Goal: Navigation & Orientation: Find specific page/section

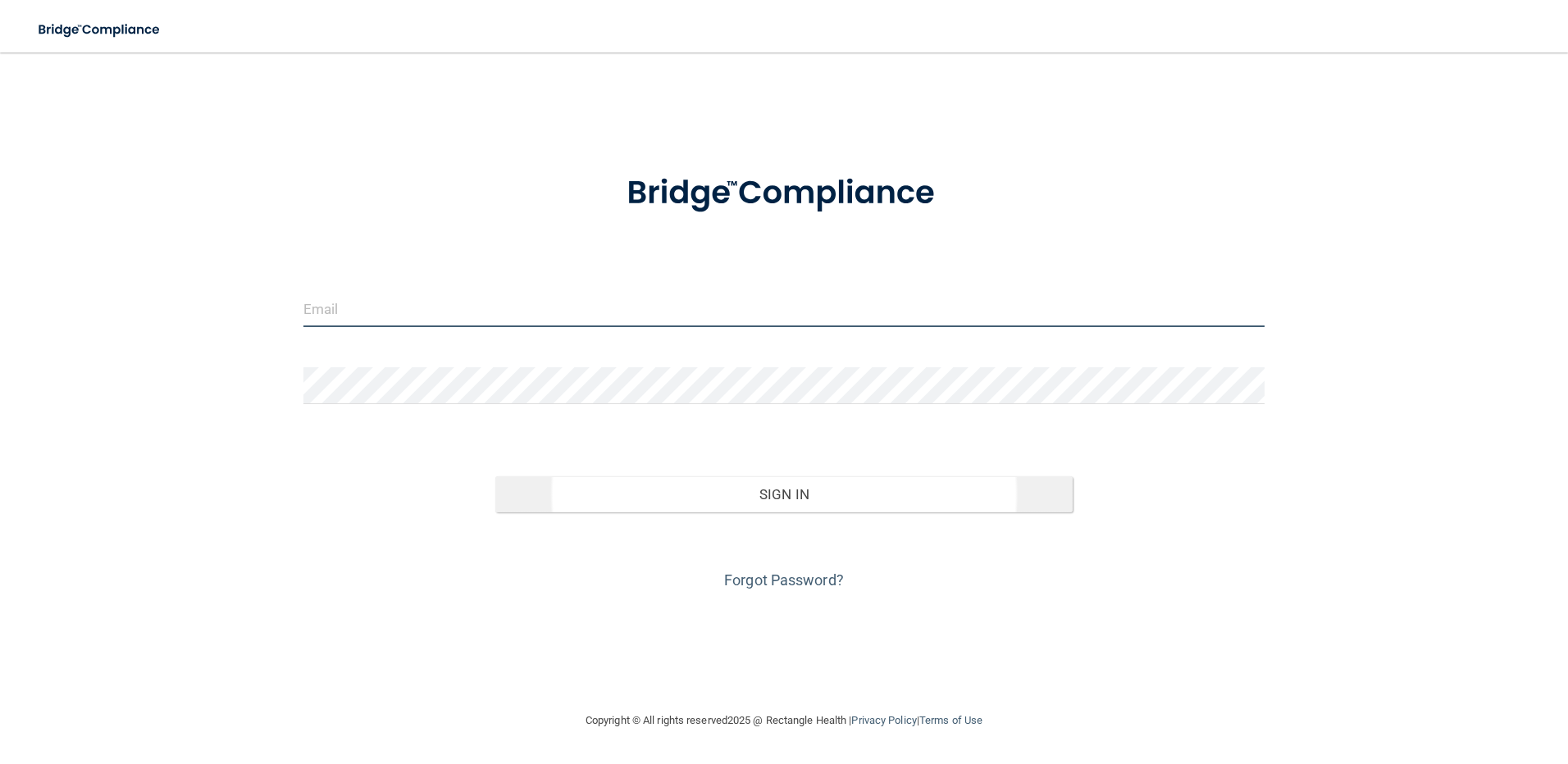
type input "[EMAIL_ADDRESS][DOMAIN_NAME]"
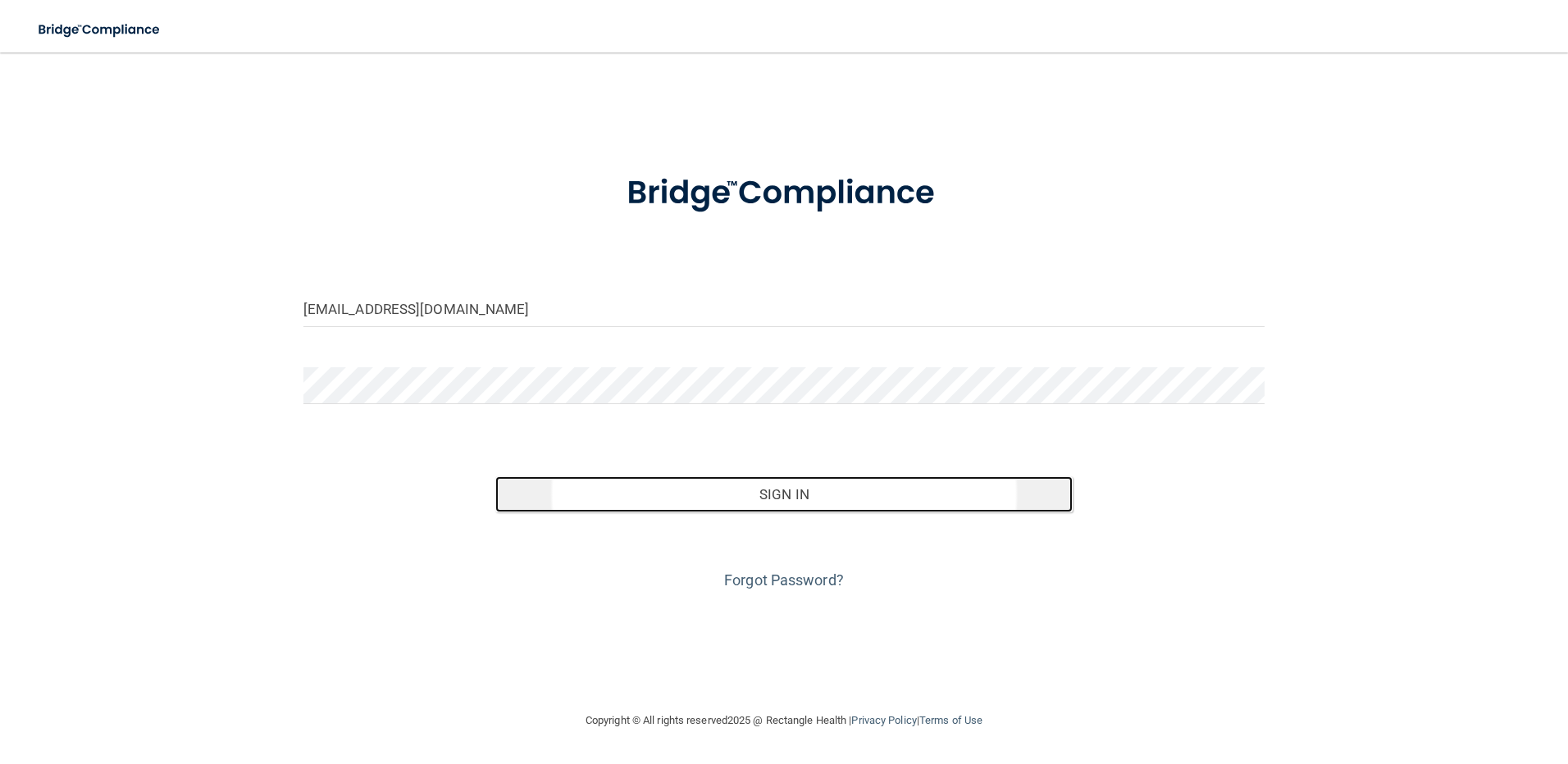
click at [797, 492] on button "Sign In" at bounding box center [784, 495] width 577 height 36
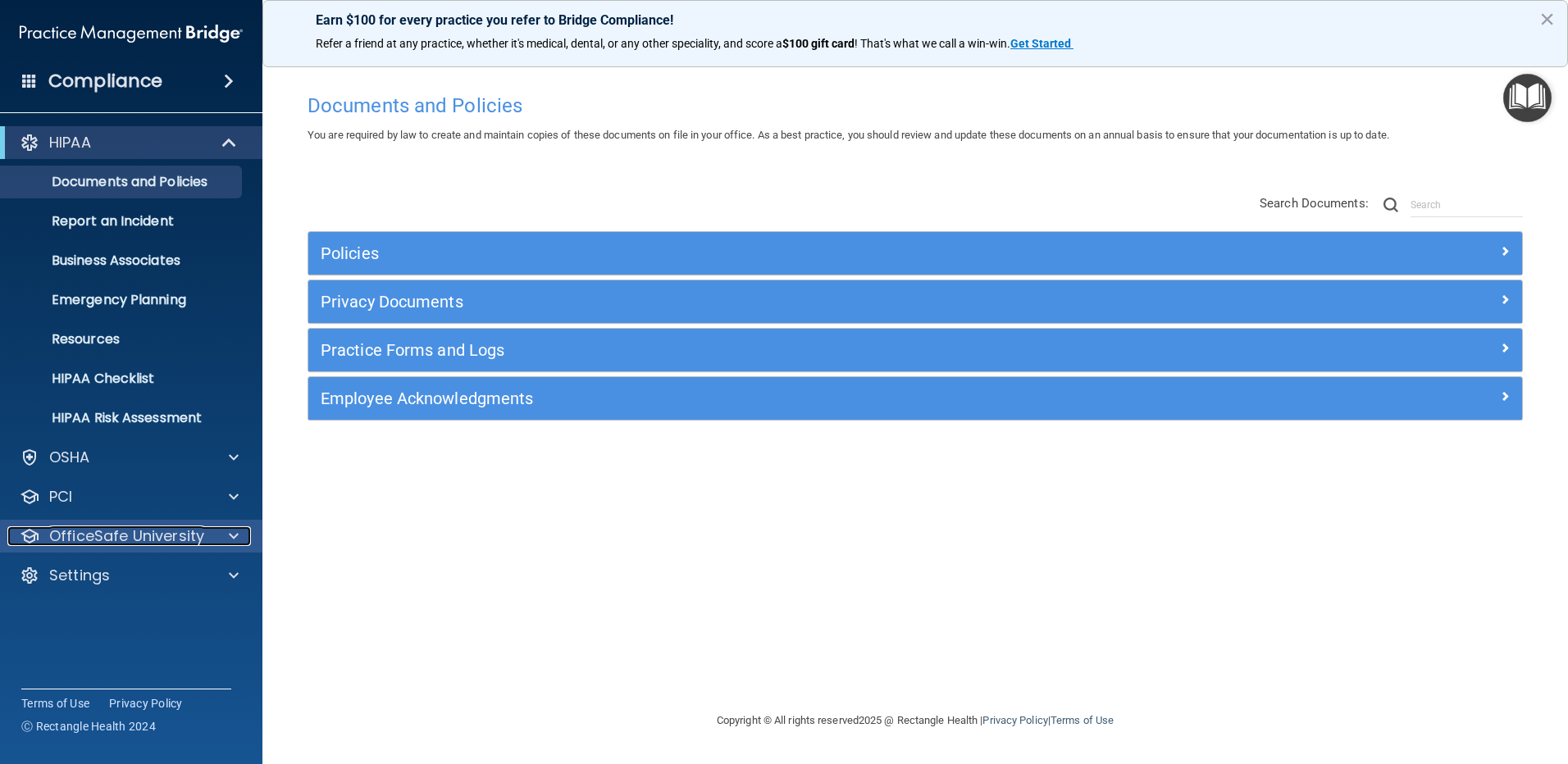
click at [136, 539] on p "OfficeSafe University" at bounding box center [127, 535] width 155 height 20
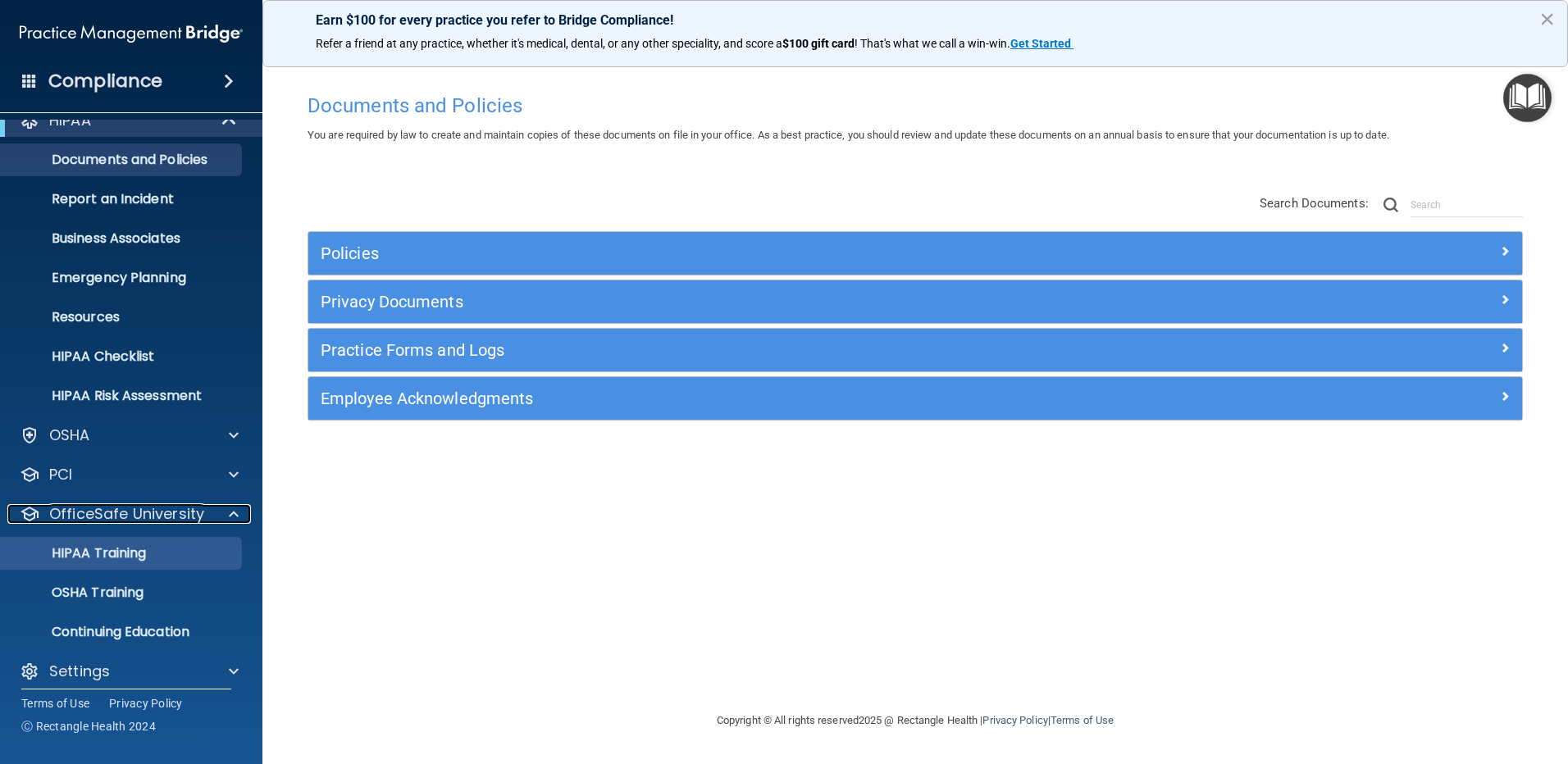
scroll to position [34, 0]
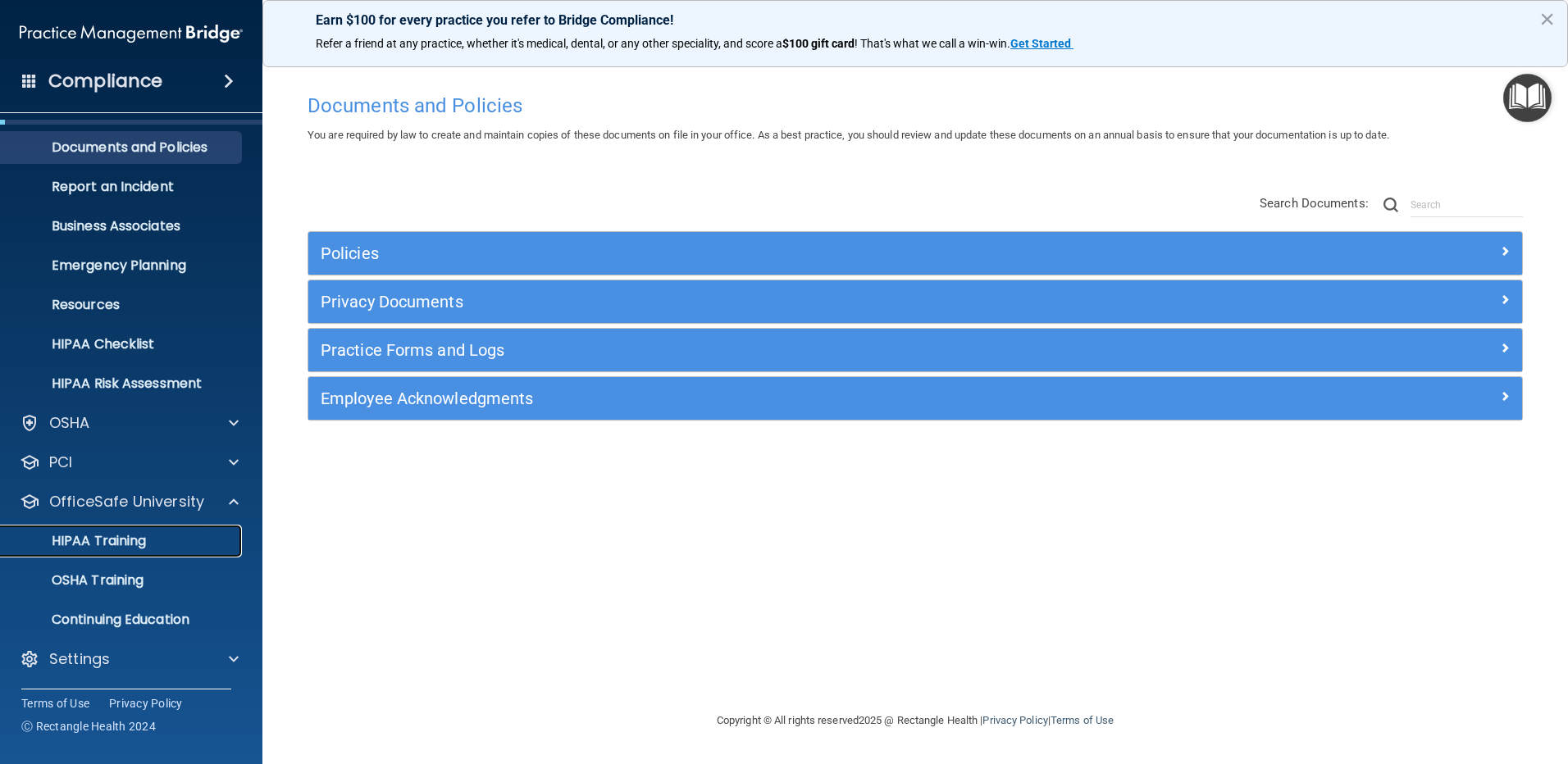
click at [140, 535] on p "HIPAA Training" at bounding box center [78, 541] width 136 height 16
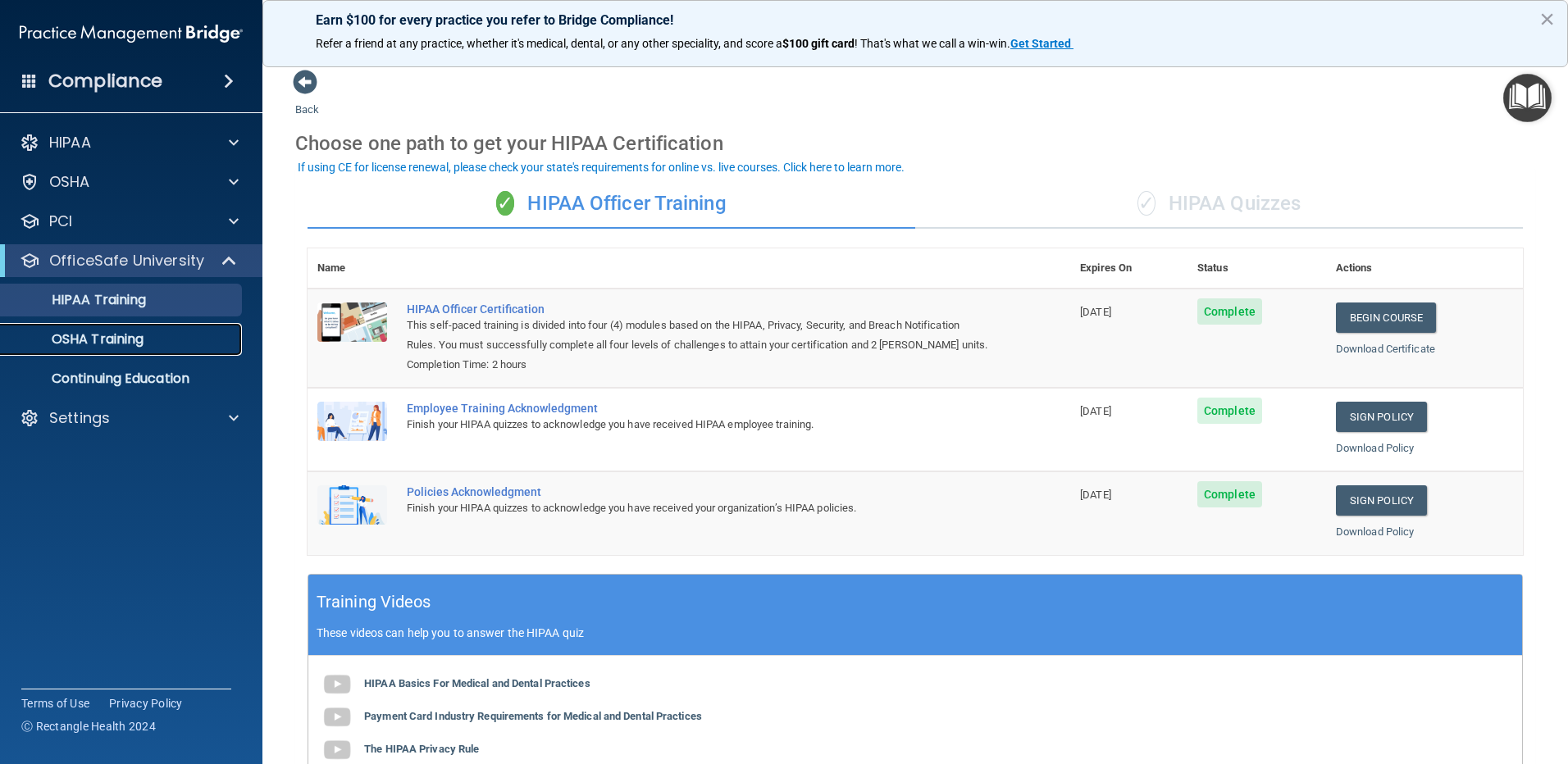
click at [89, 335] on p "OSHA Training" at bounding box center [78, 339] width 133 height 16
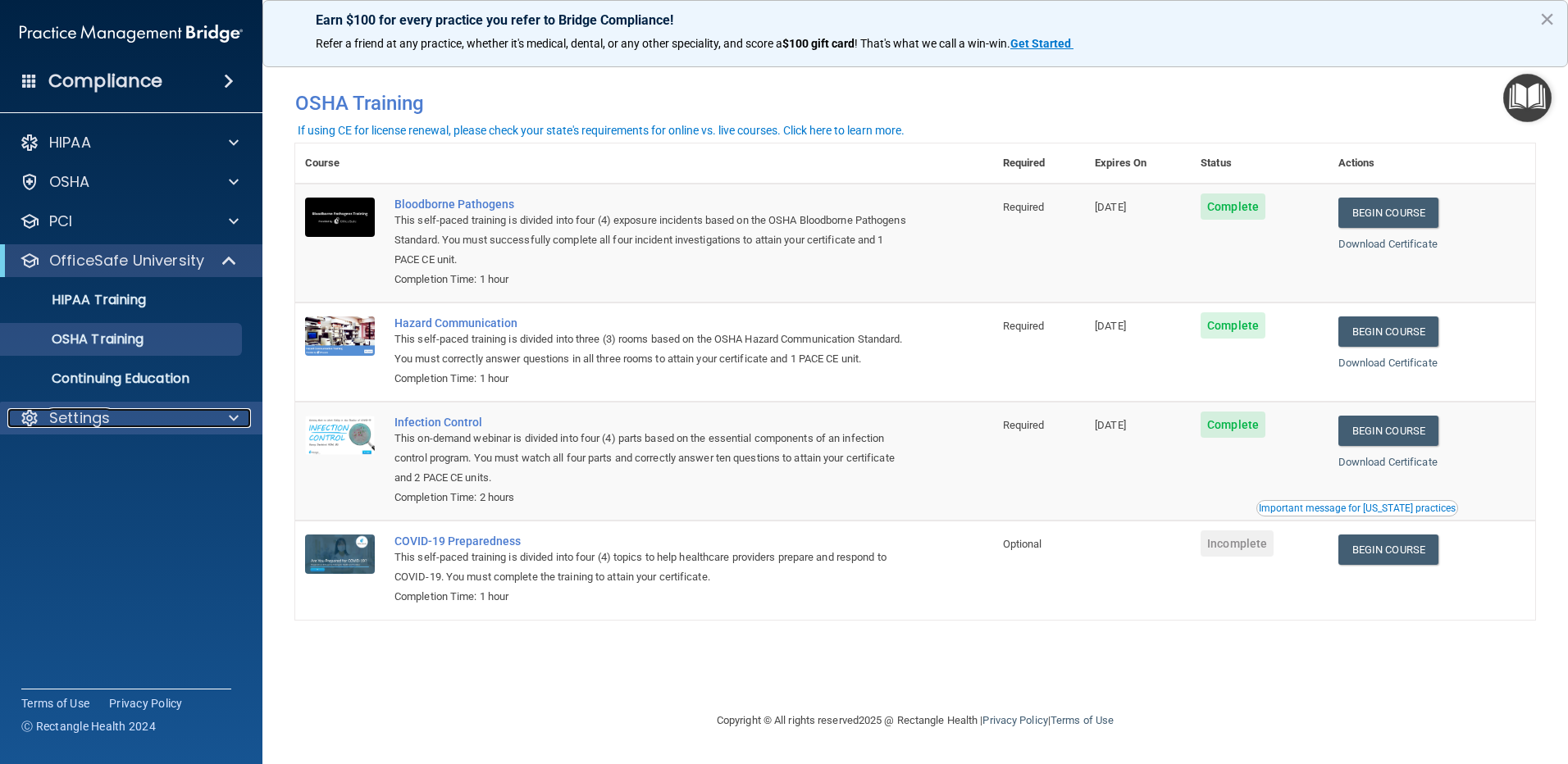
click at [122, 415] on div "Settings" at bounding box center [109, 418] width 204 height 20
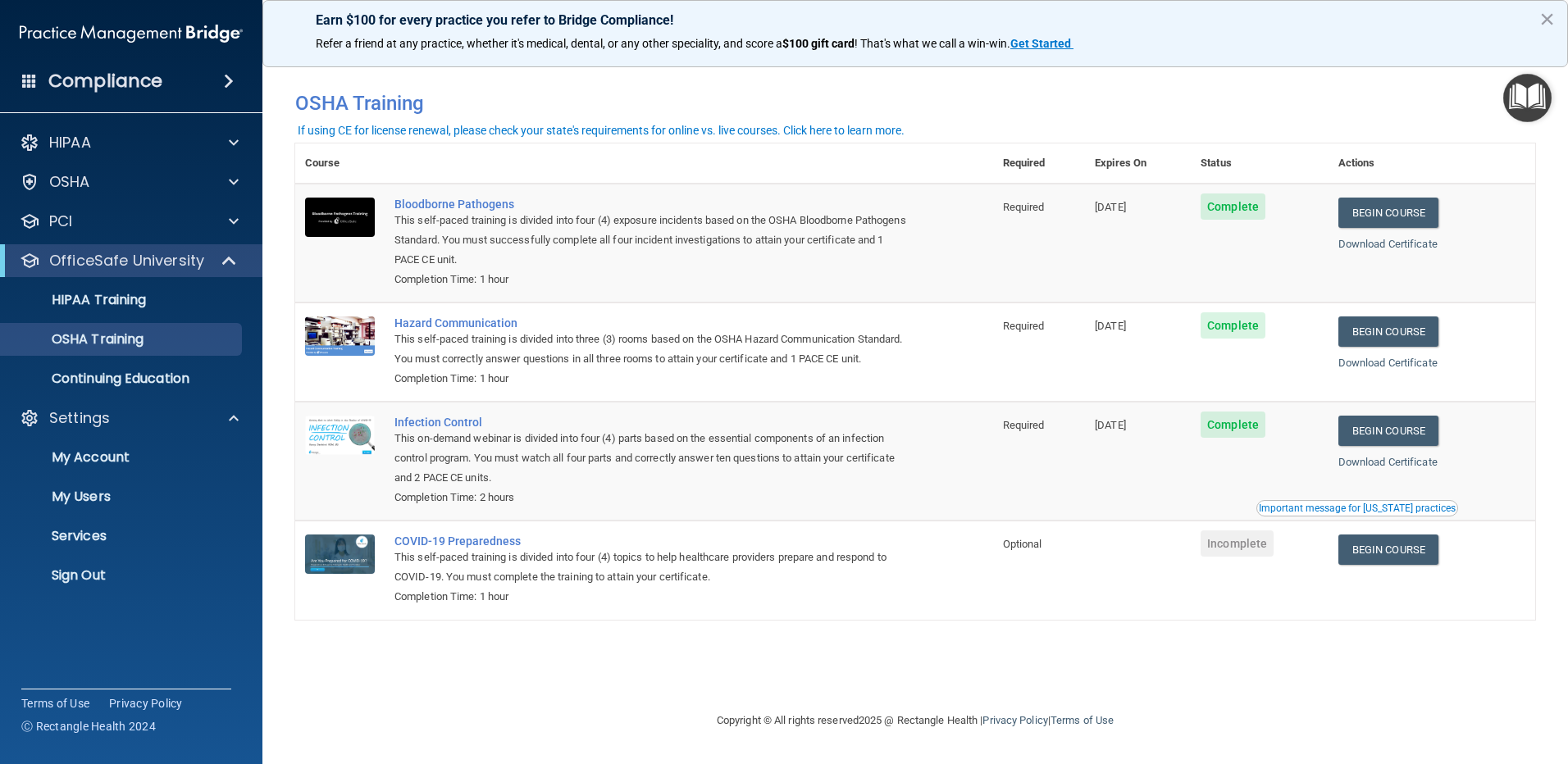
click at [234, 73] on div "Compliance" at bounding box center [131, 81] width 263 height 36
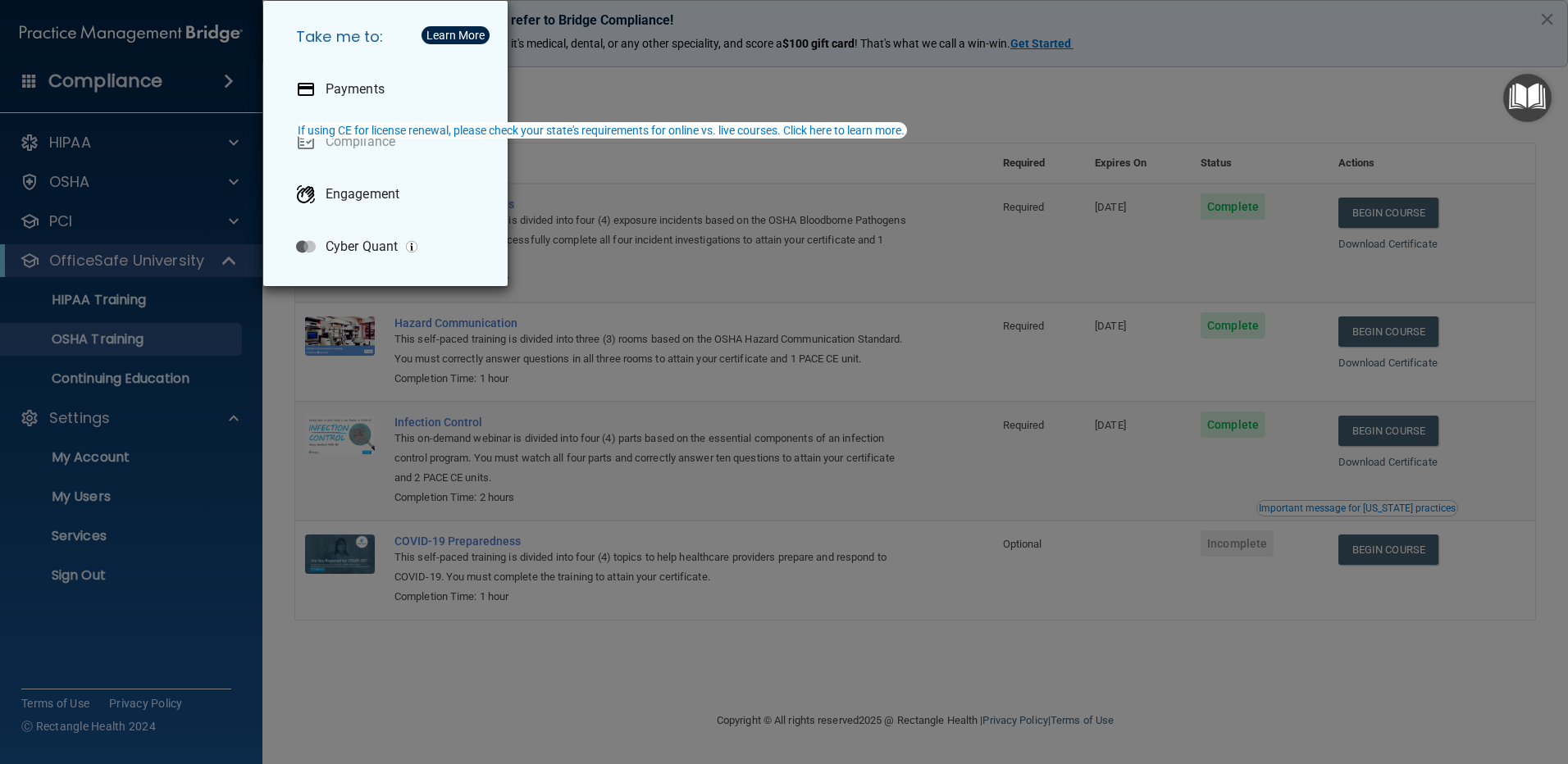
click at [171, 81] on div "Take me to: Payments Compliance Engagement Cyber Quant" at bounding box center [784, 382] width 1568 height 764
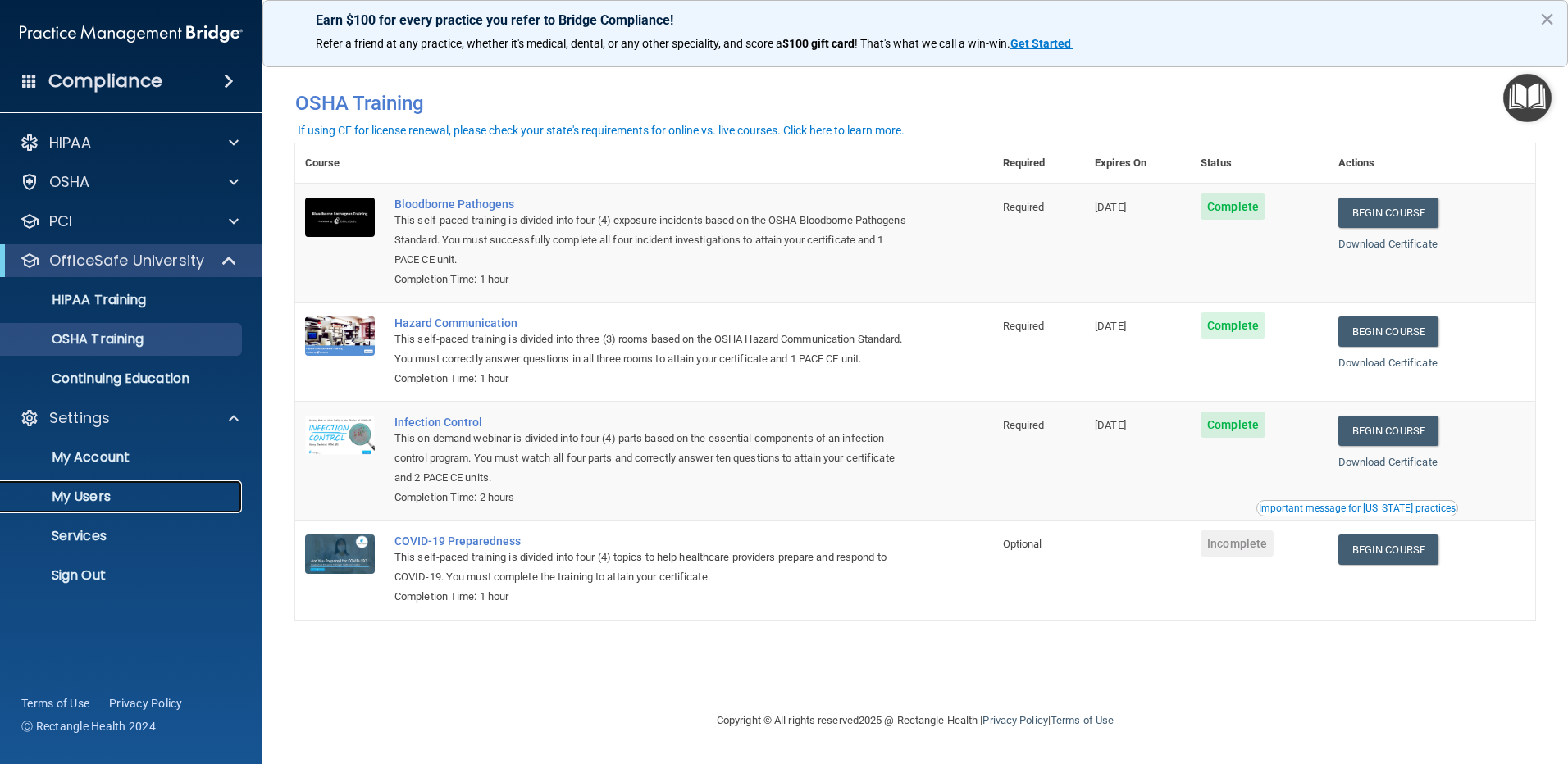
click at [110, 495] on p "My Users" at bounding box center [123, 496] width 224 height 16
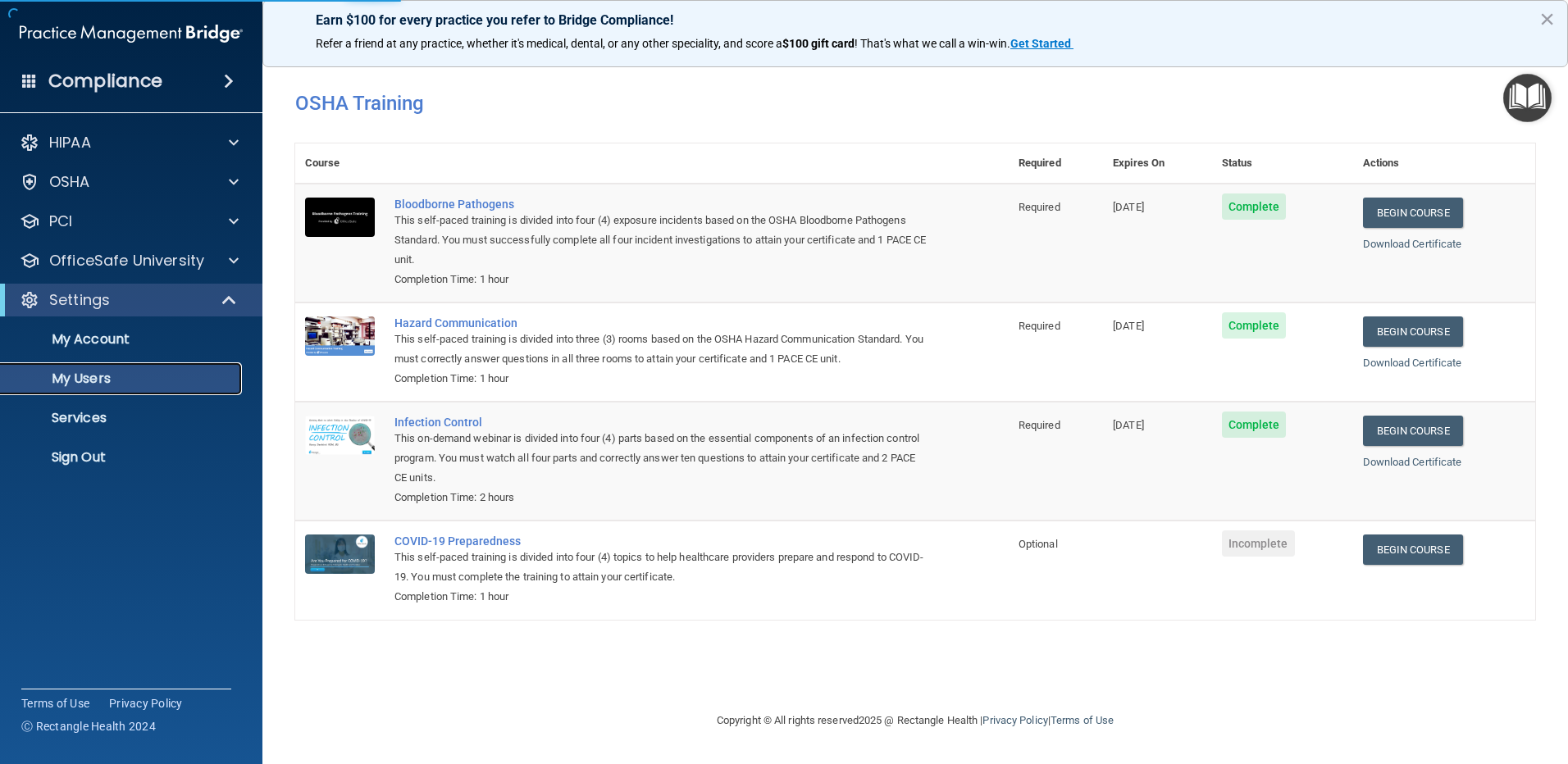
select select "20"
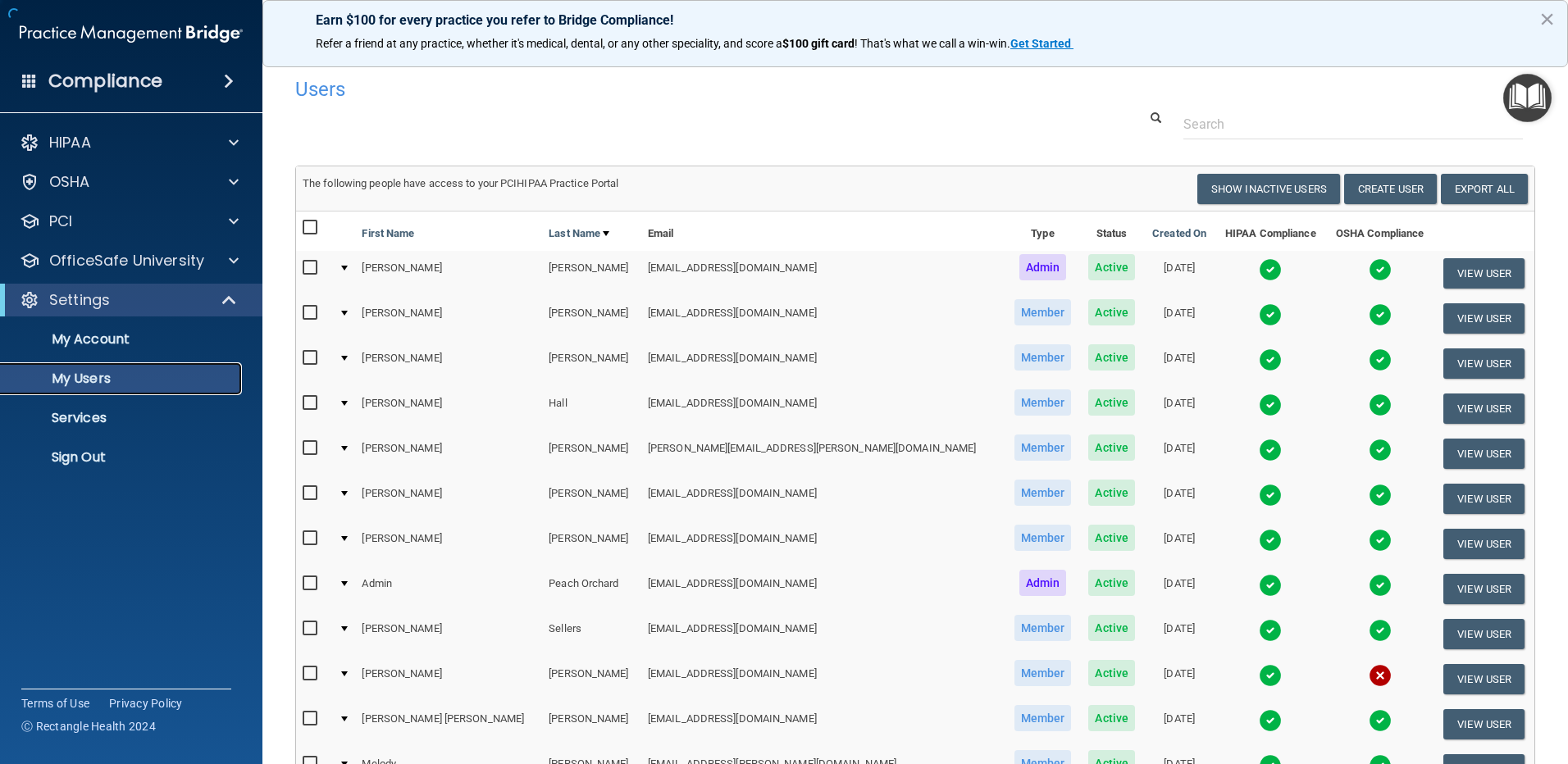
click at [130, 373] on p "My Users" at bounding box center [123, 379] width 224 height 16
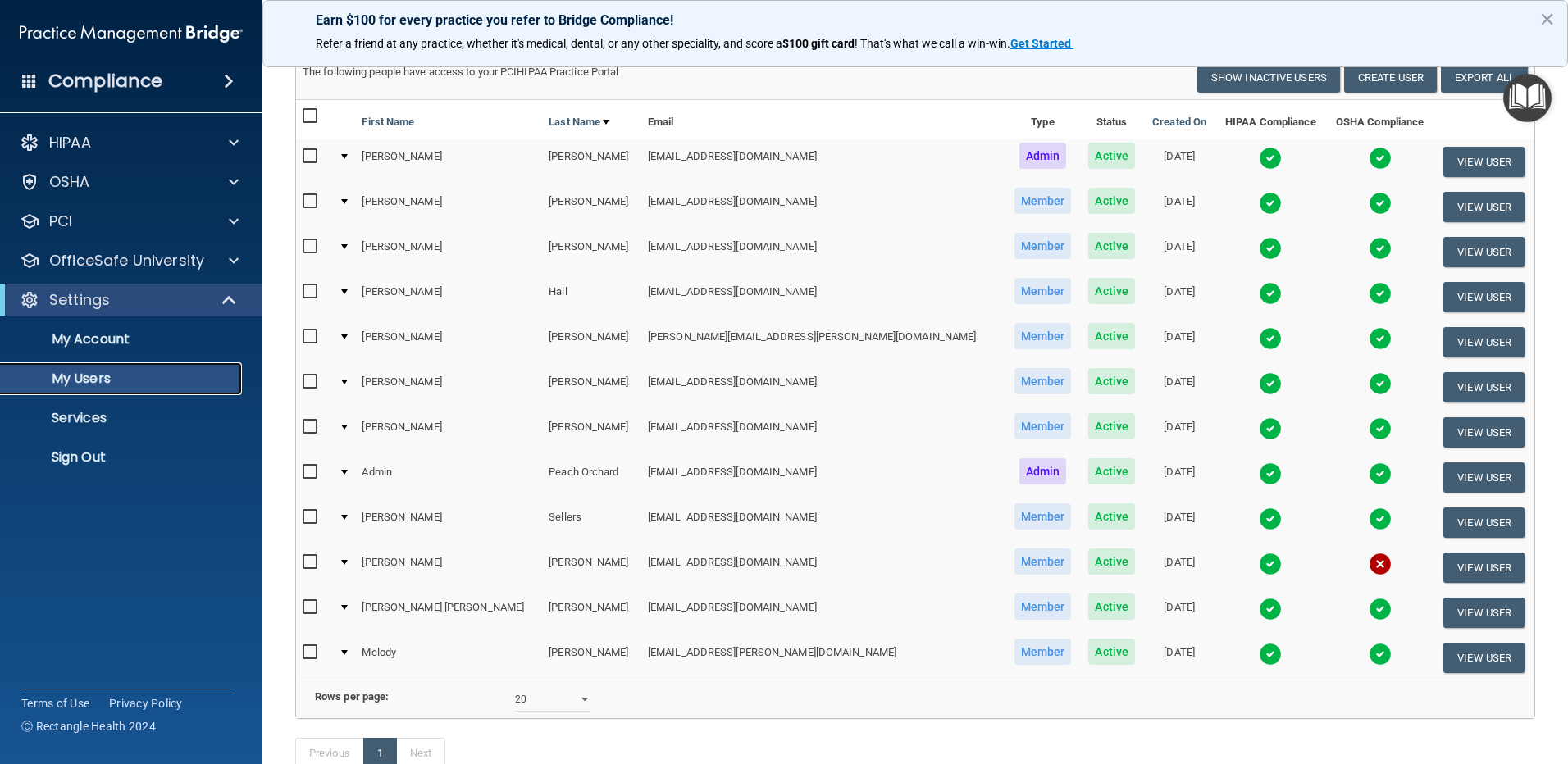
scroll to position [68, 0]
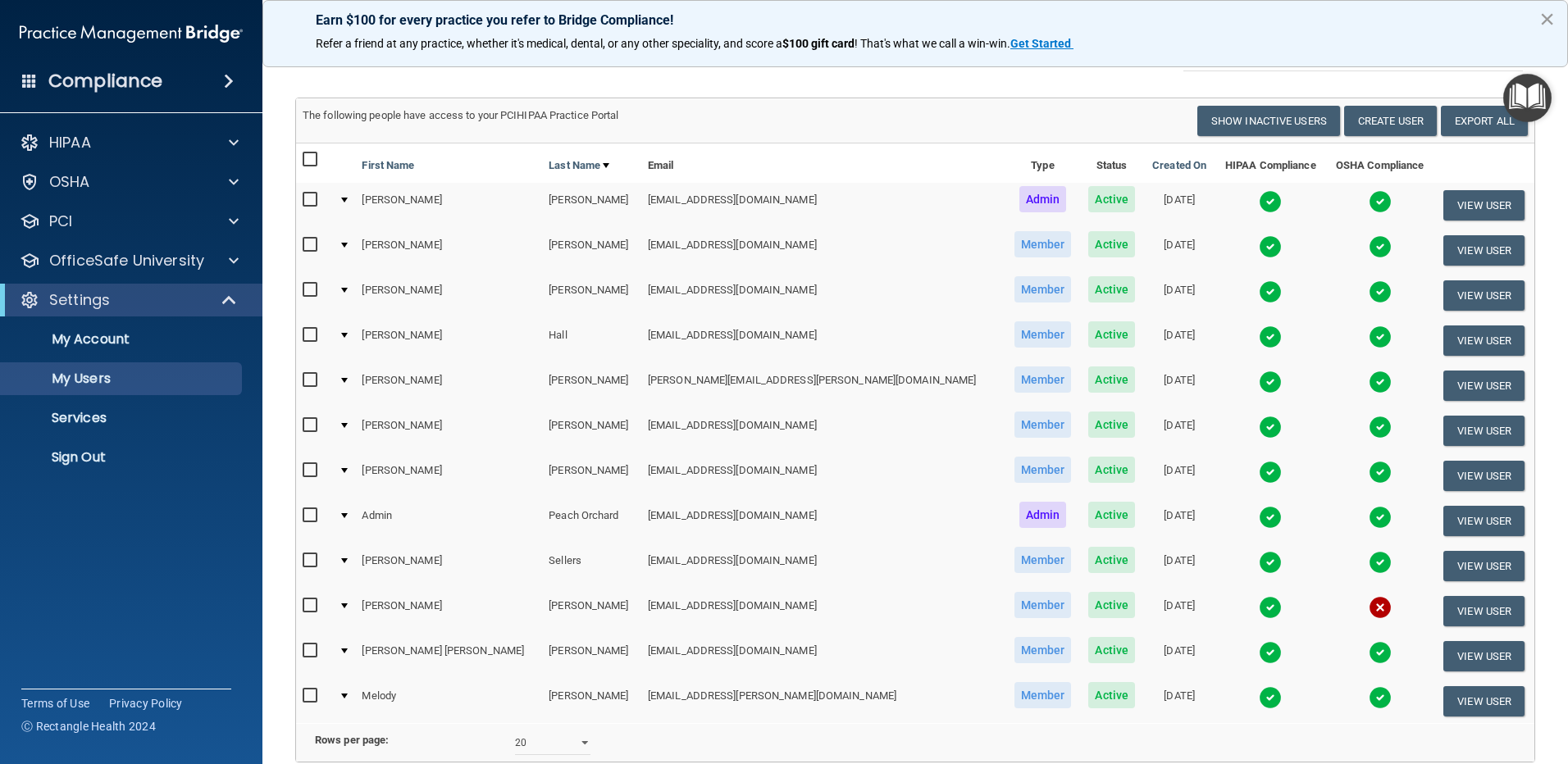
click at [1552, 20] on button "×" at bounding box center [1547, 19] width 15 height 26
